Goal: Information Seeking & Learning: Find specific fact

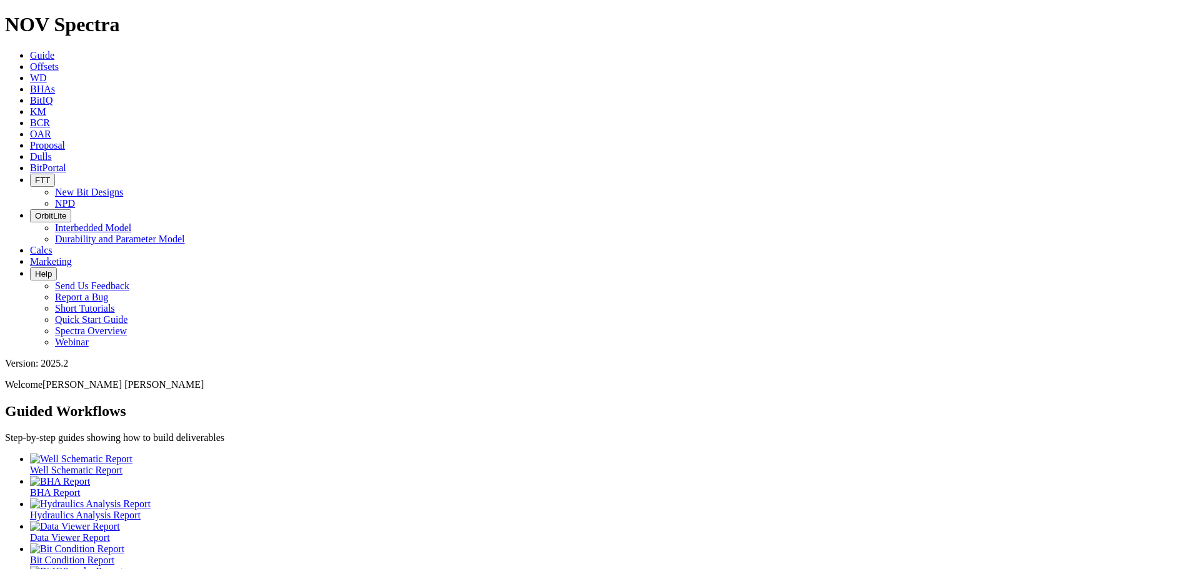
click at [30, 84] on icon at bounding box center [30, 89] width 0 height 11
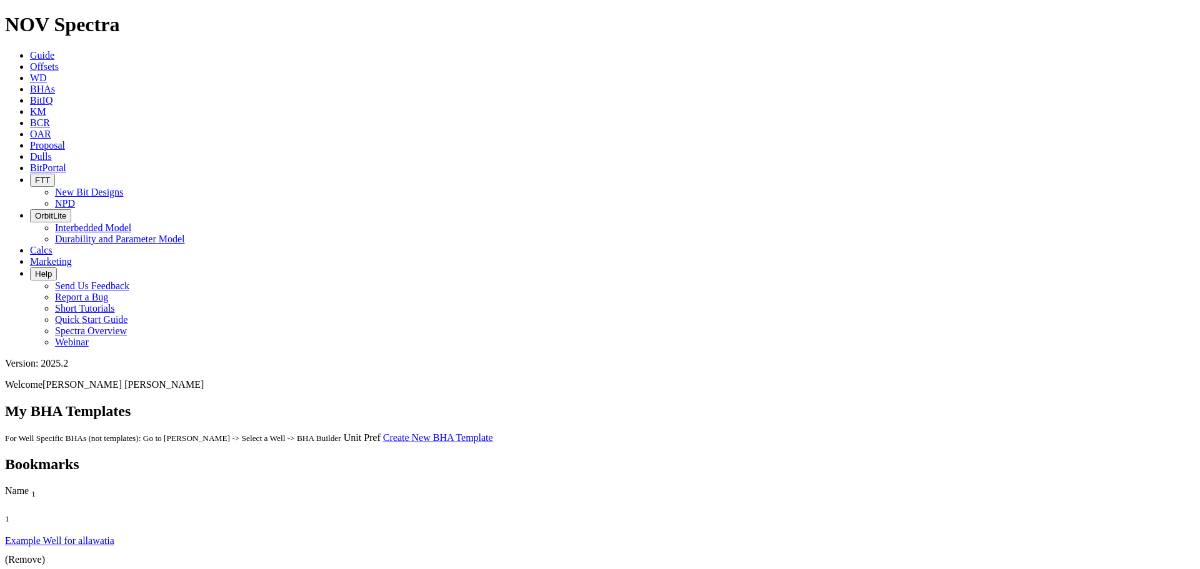
click at [82, 494] on div "Example BHA" at bounding box center [297, 499] width 584 height 11
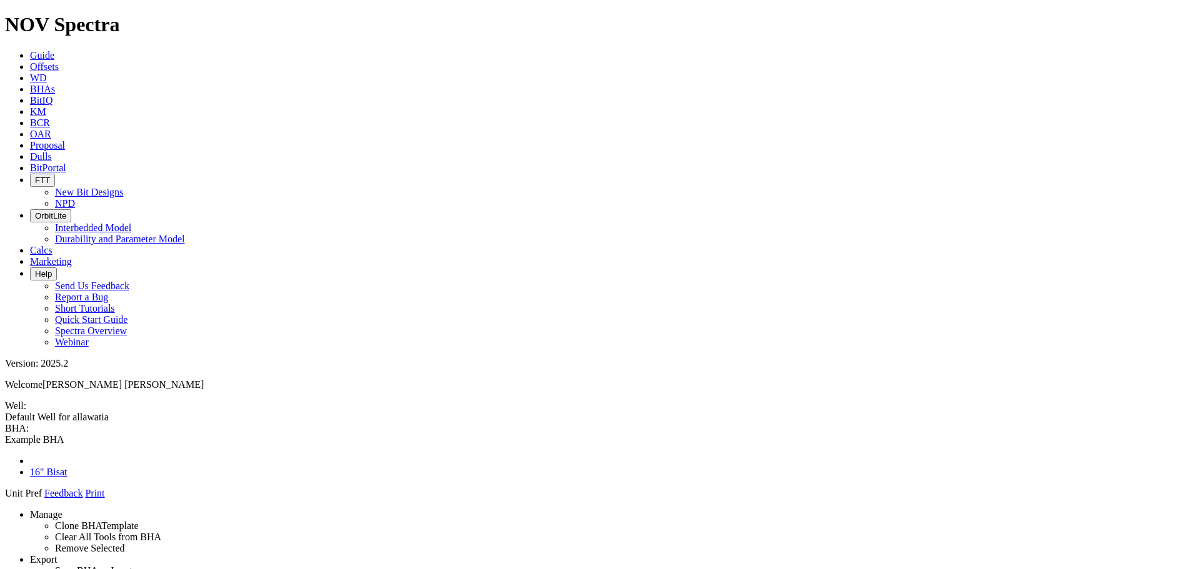
click at [62, 509] on link "Manage" at bounding box center [46, 514] width 32 height 11
click at [104, 532] on link "Clear All Tools from BHA" at bounding box center [108, 537] width 106 height 11
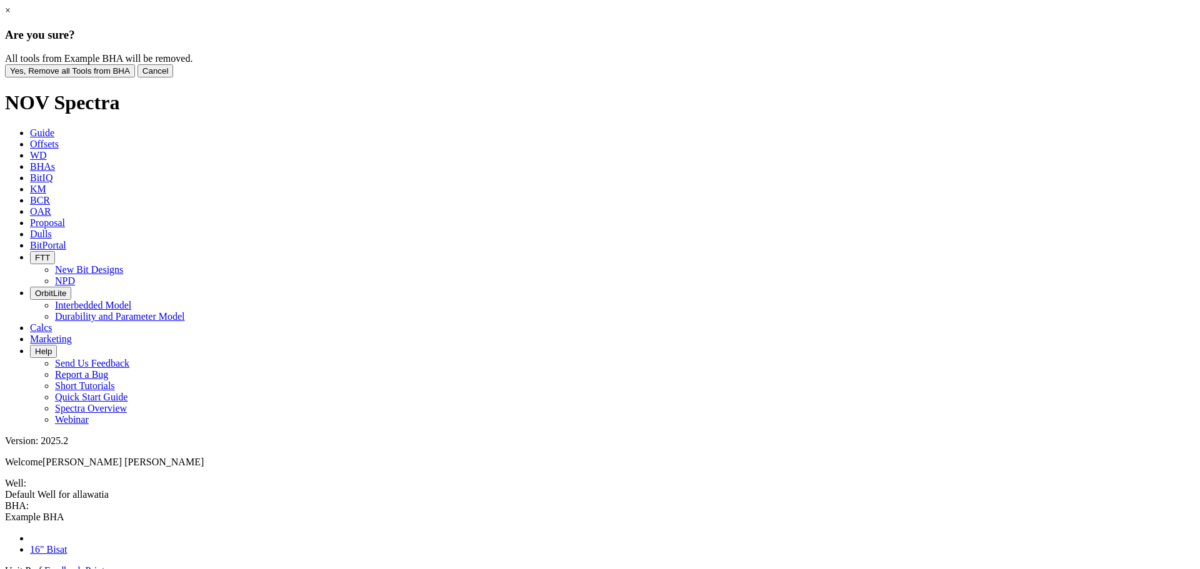
click at [135, 77] on button "Yes, Remove all Tools from BHA" at bounding box center [70, 70] width 130 height 13
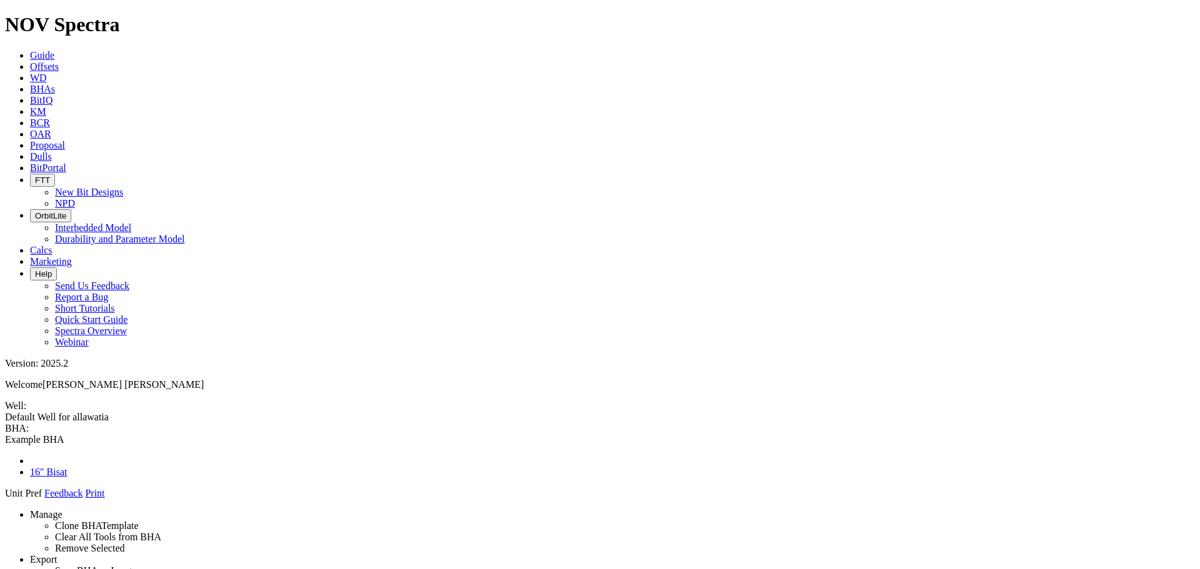
click at [5, 499] on link at bounding box center [5, 499] width 0 height 0
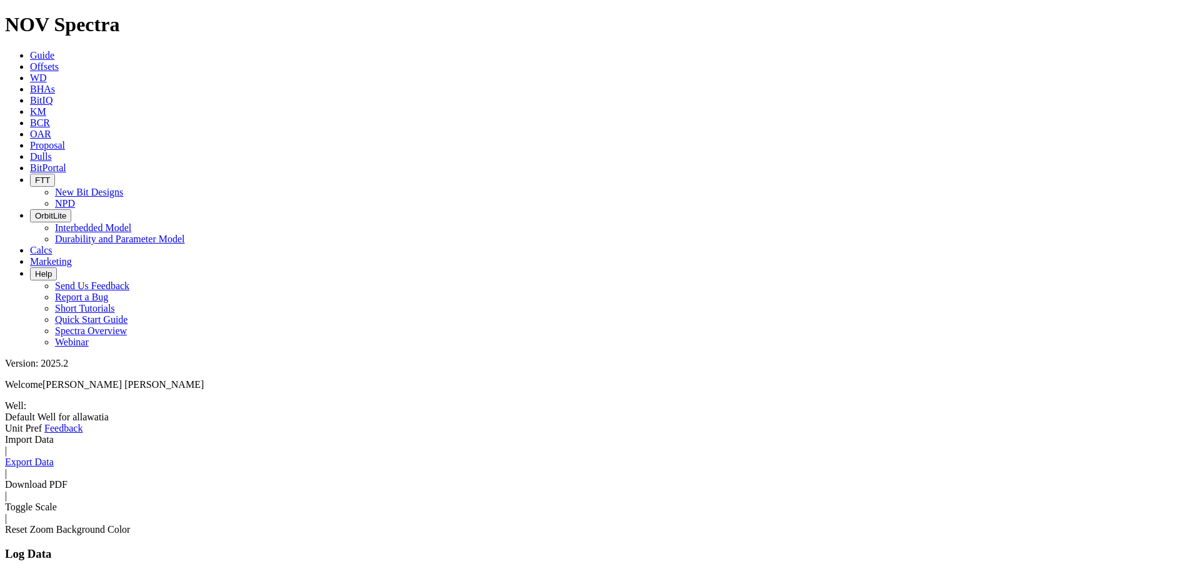
click at [30, 72] on icon at bounding box center [30, 77] width 0 height 11
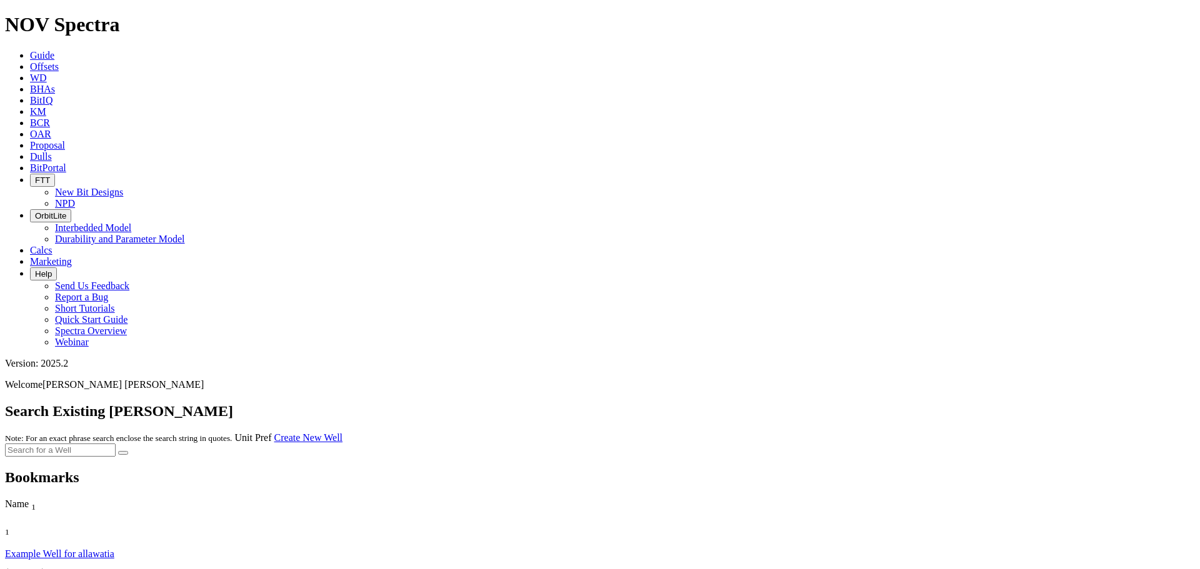
click at [45, 567] on link "(Remove)" at bounding box center [25, 572] width 40 height 11
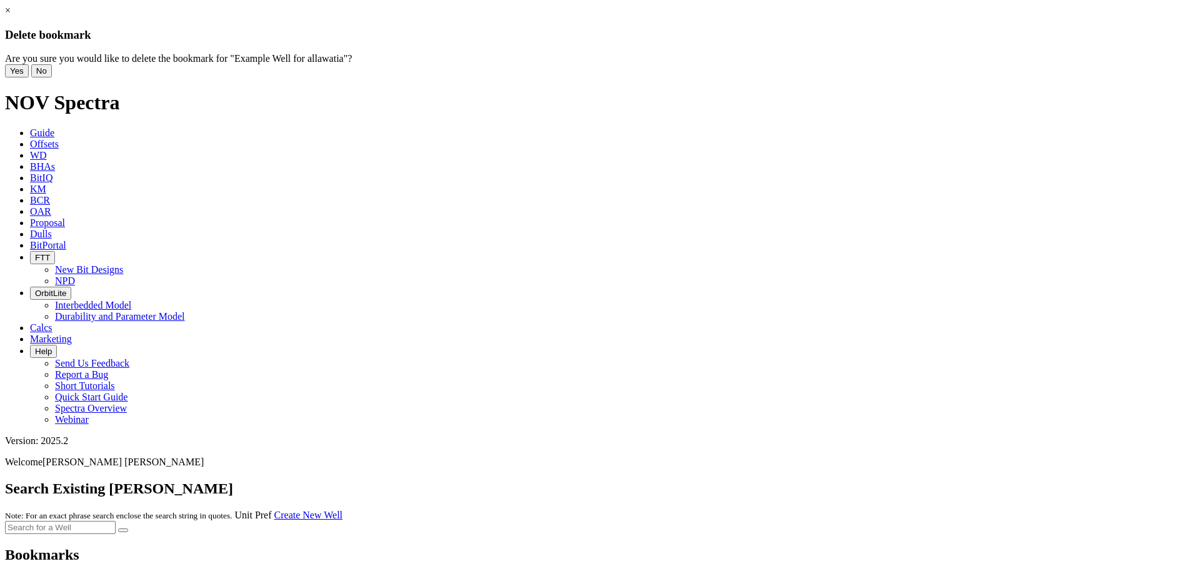
click at [29, 77] on button "Yes" at bounding box center [17, 70] width 24 height 13
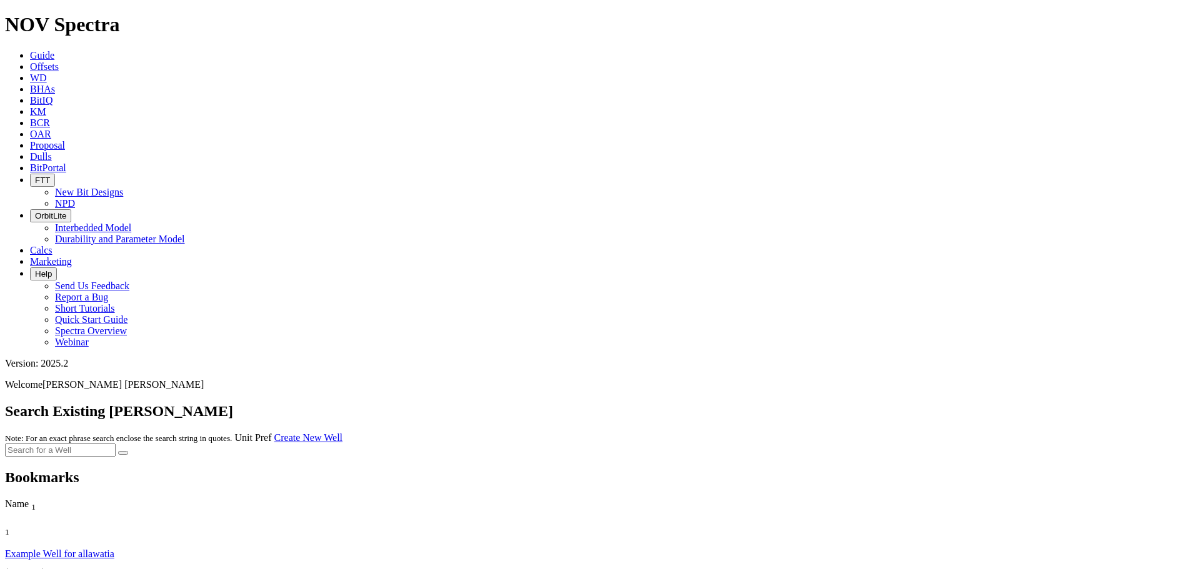
click at [7, 537] on icon "Column Menu" at bounding box center [6, 542] width 2 height 11
click at [974, 444] on div at bounding box center [600, 450] width 1190 height 13
click at [59, 61] on span "Offsets" at bounding box center [44, 66] width 29 height 11
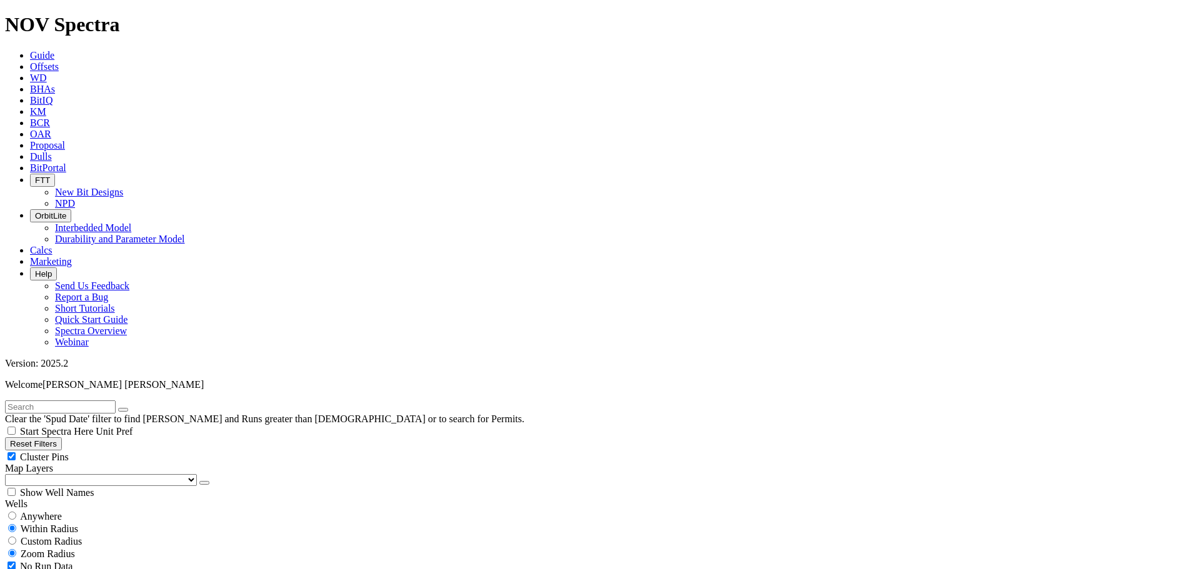
click at [94, 401] on input "text" at bounding box center [60, 407] width 111 height 13
type input "[PERSON_NAME]"
click at [36, 511] on span "Anywhere" at bounding box center [41, 516] width 42 height 11
radio input "true"
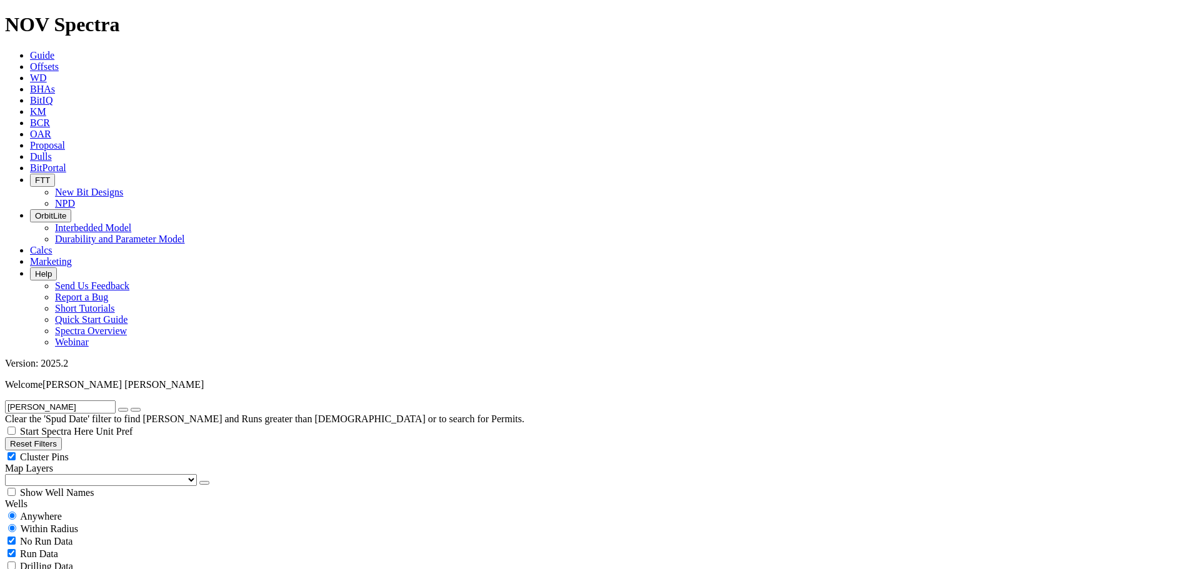
radio input "false"
